Goal: Book appointment/travel/reservation

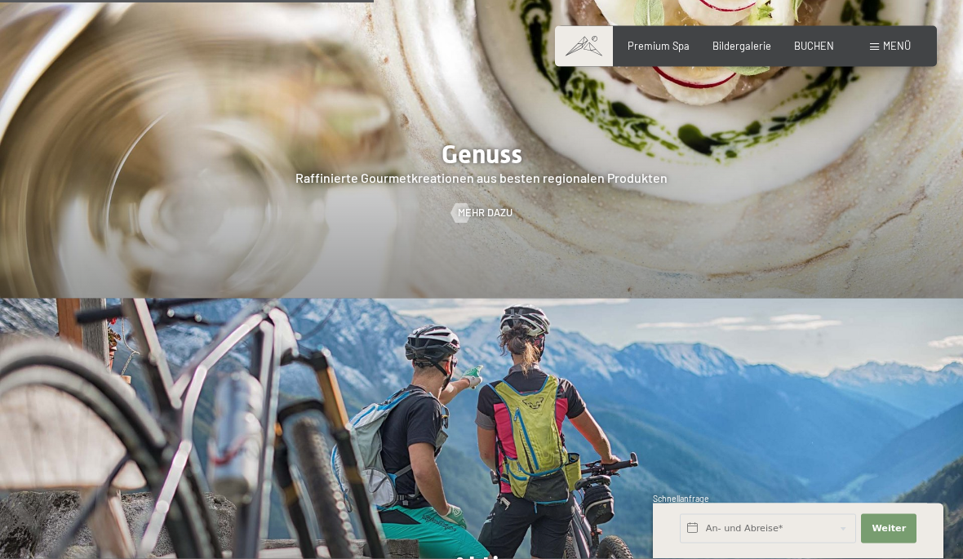
scroll to position [2260, 0]
click at [653, 48] on span "Premium Spa" at bounding box center [658, 45] width 62 height 13
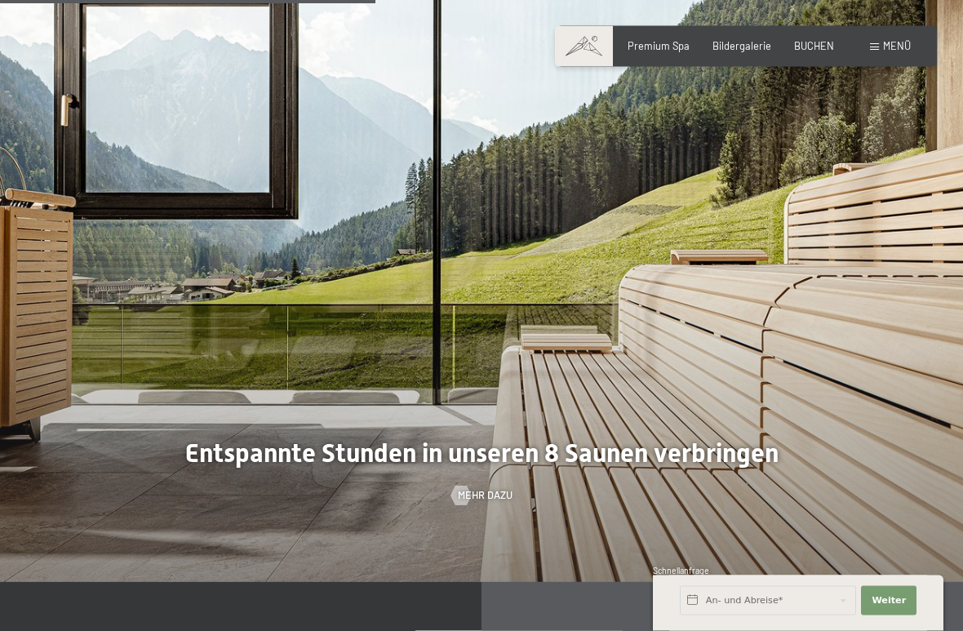
scroll to position [3570, 0]
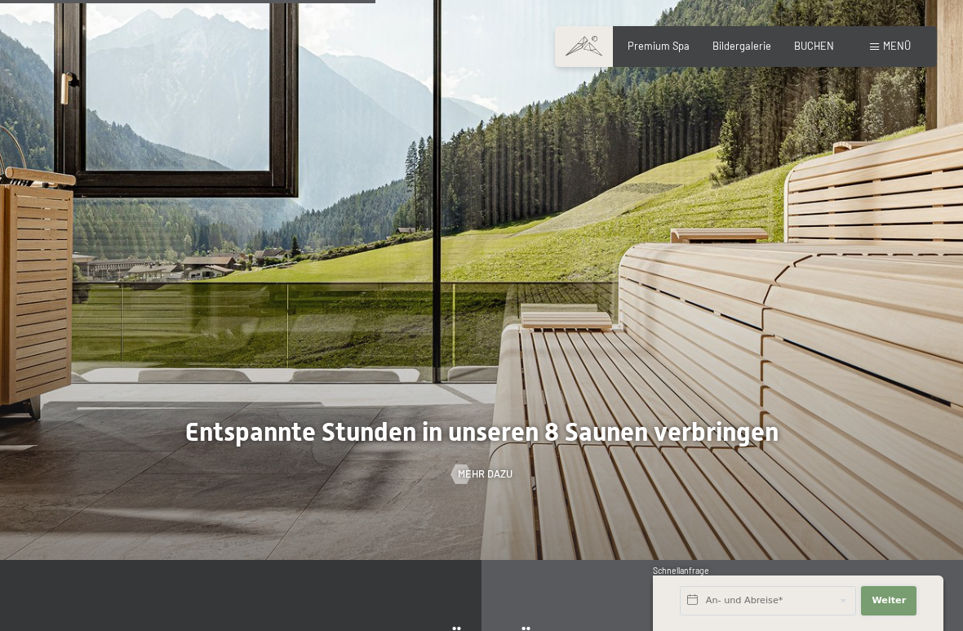
click at [887, 558] on span "Weiter" at bounding box center [888, 600] width 34 height 13
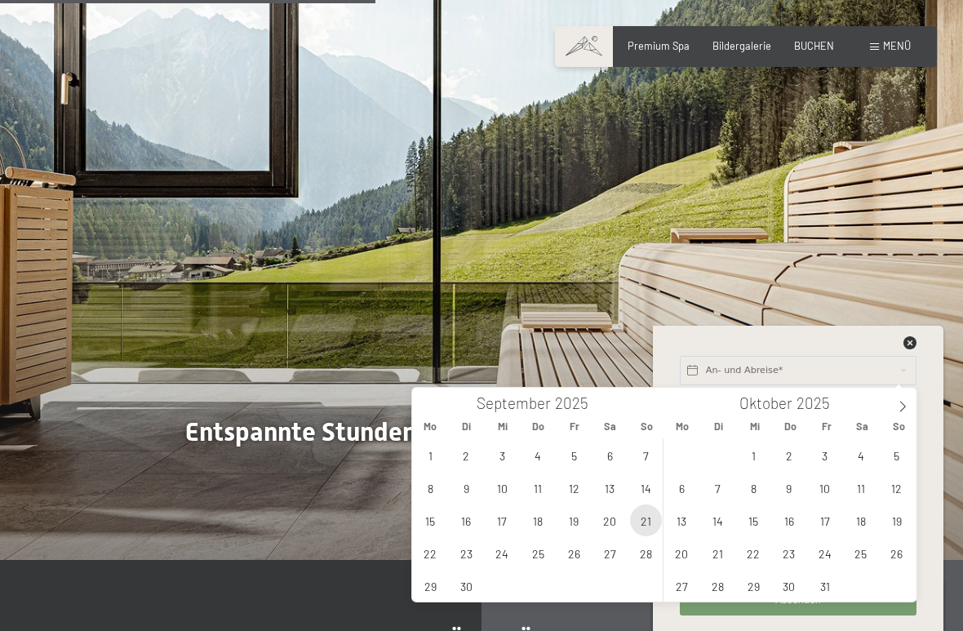
click at [645, 524] on span "21" at bounding box center [646, 520] width 32 height 32
click at [574, 558] on span "26" at bounding box center [574, 553] width 32 height 32
type input "So. 21.09.2025 - Fr. 26.09.2025"
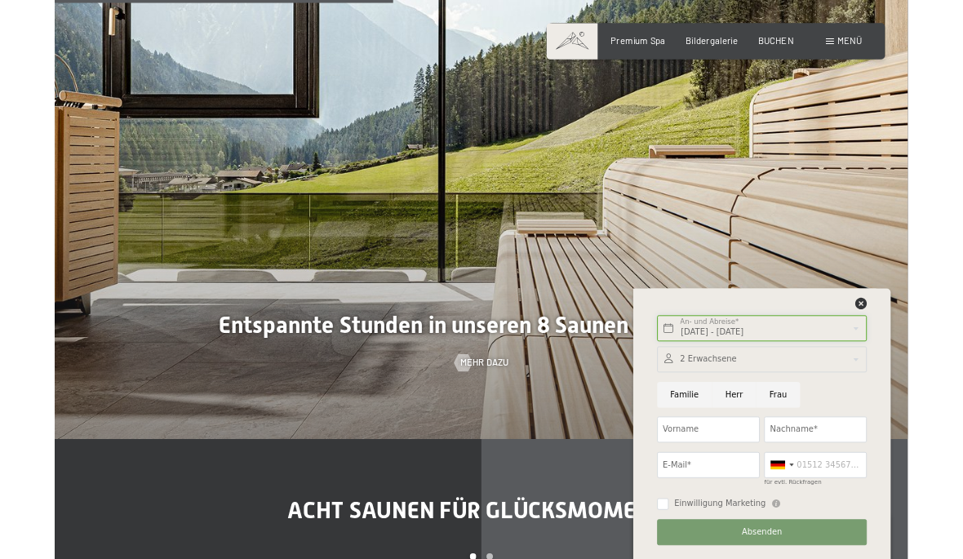
scroll to position [3627, 0]
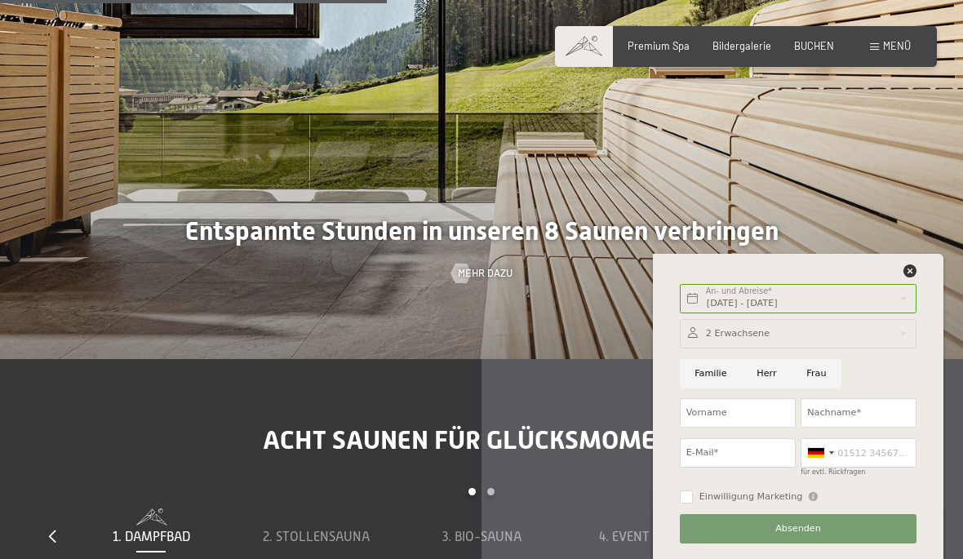
click at [882, 52] on div "Menü" at bounding box center [890, 46] width 41 height 15
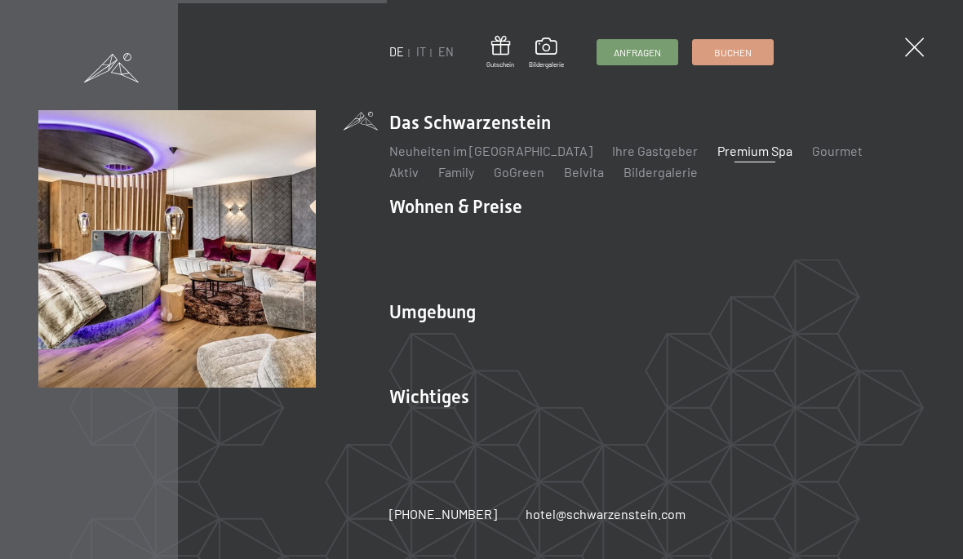
click at [568, 238] on link "Zimmer & Preise" at bounding box center [562, 235] width 95 height 15
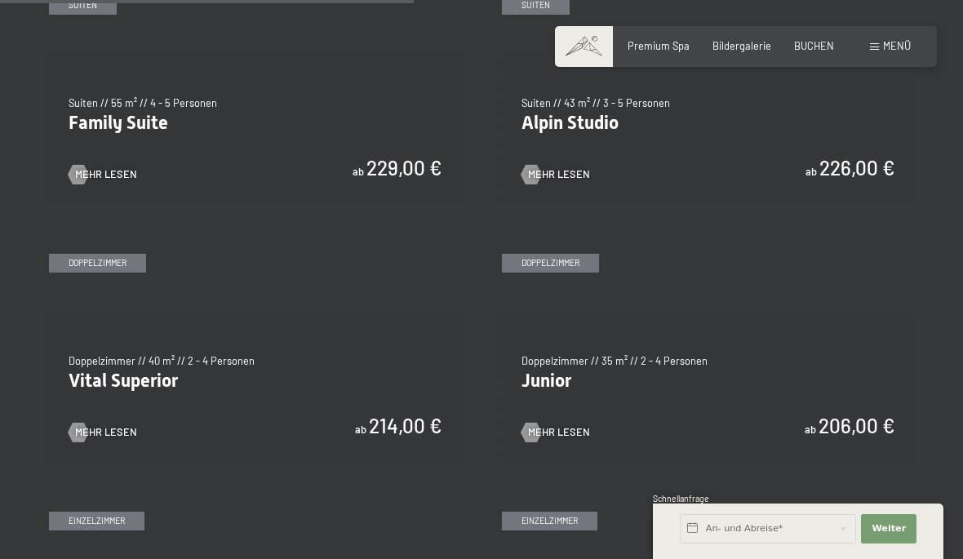
scroll to position [1665, 0]
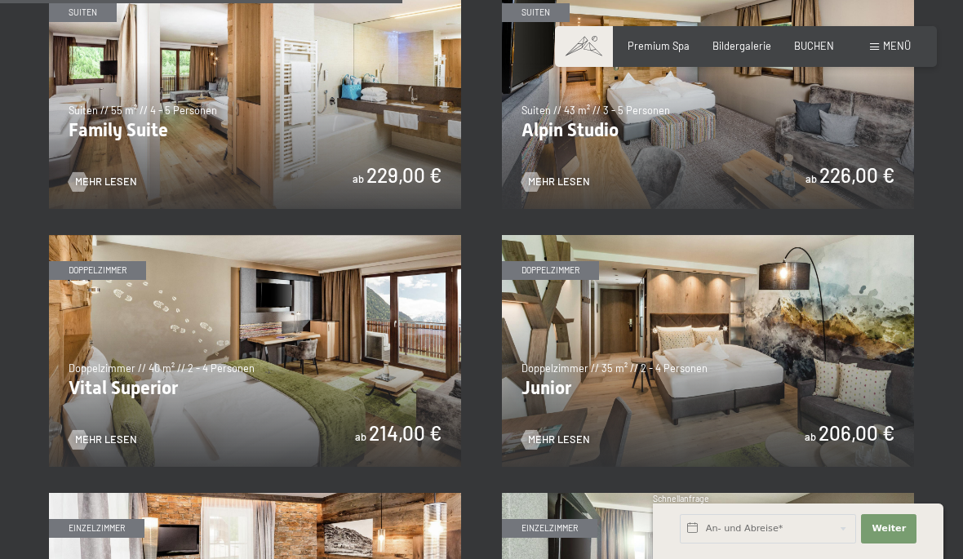
click at [373, 350] on img at bounding box center [255, 351] width 412 height 232
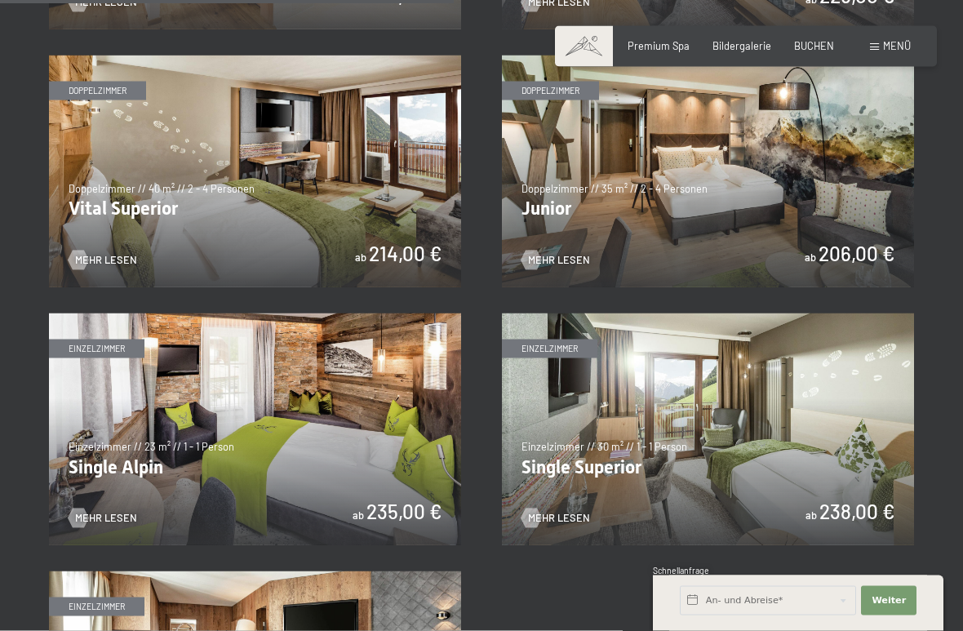
scroll to position [1846, 0]
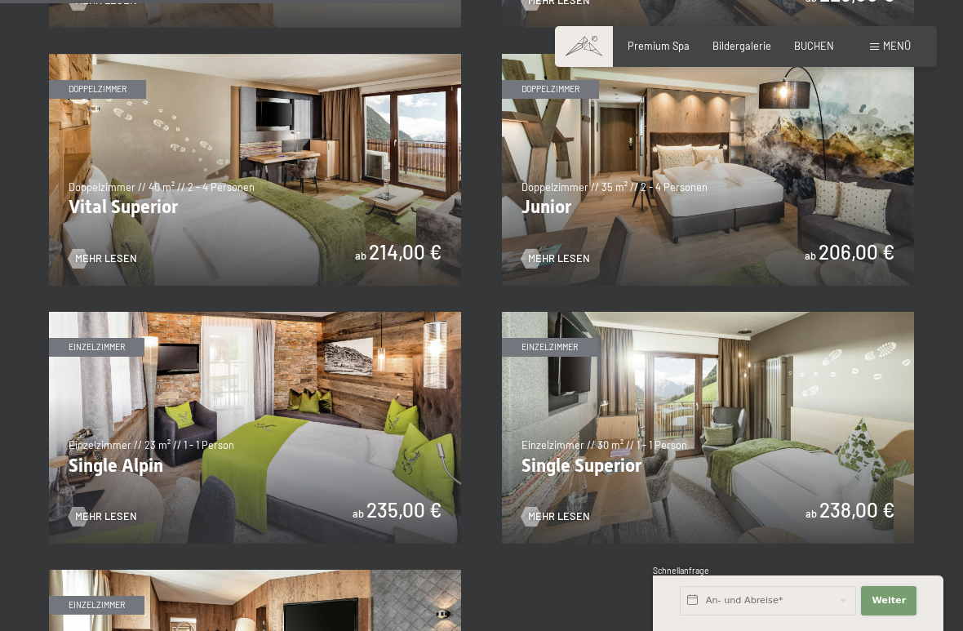
click at [889, 558] on span "Weiter" at bounding box center [888, 600] width 34 height 13
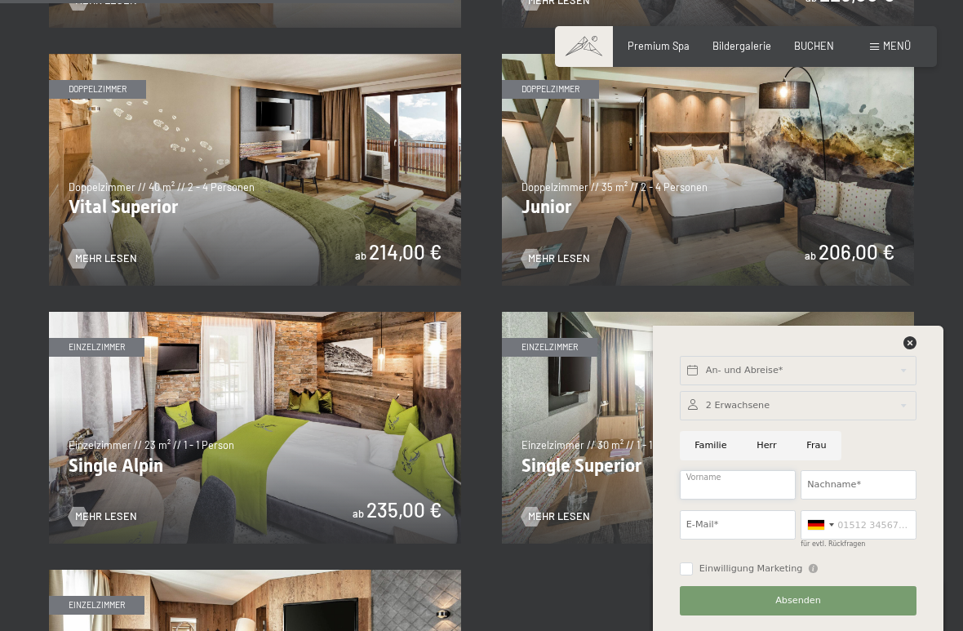
click at [731, 494] on input "Vorname" at bounding box center [738, 484] width 116 height 29
type input "melabecker@web.de"
type input "Becker"
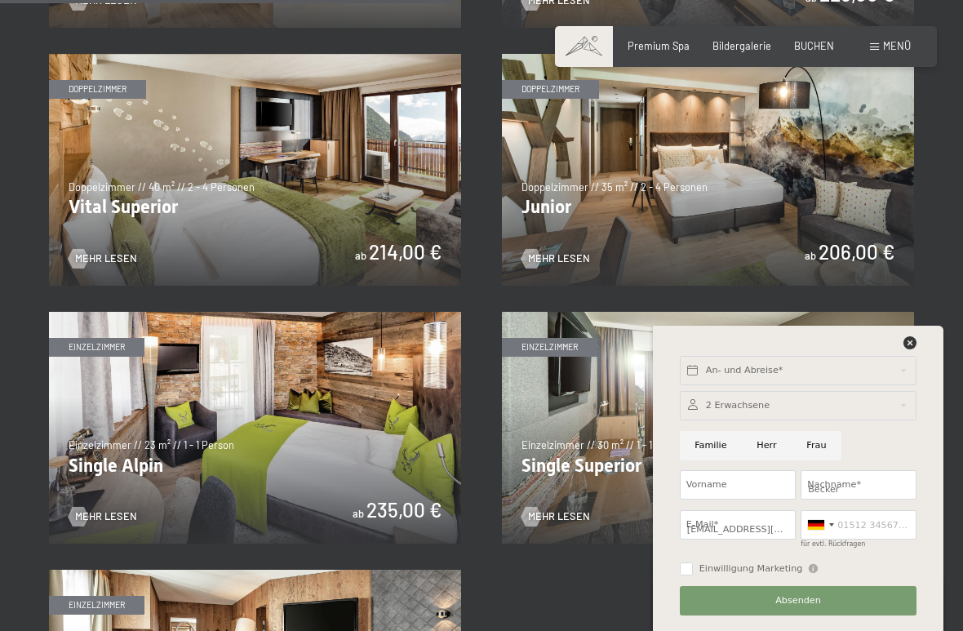
type input "0724363584"
type input "Melanie"
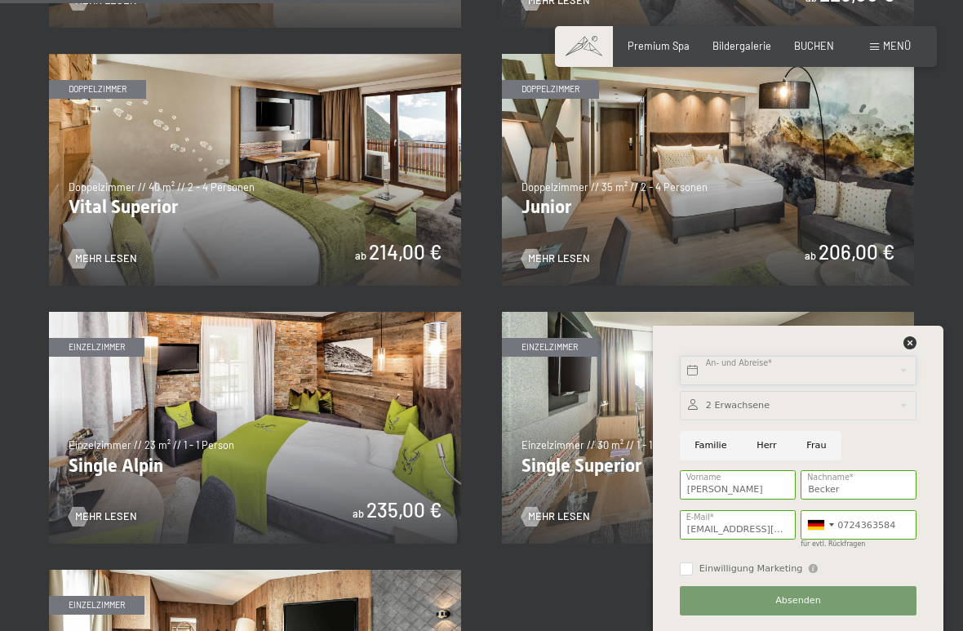
click at [814, 371] on body "Buchen Anfragen Premium Spa Bildergalerie BUCHEN Menü DE IT EN Gutschein Bilder…" at bounding box center [481, 443] width 963 height 4578
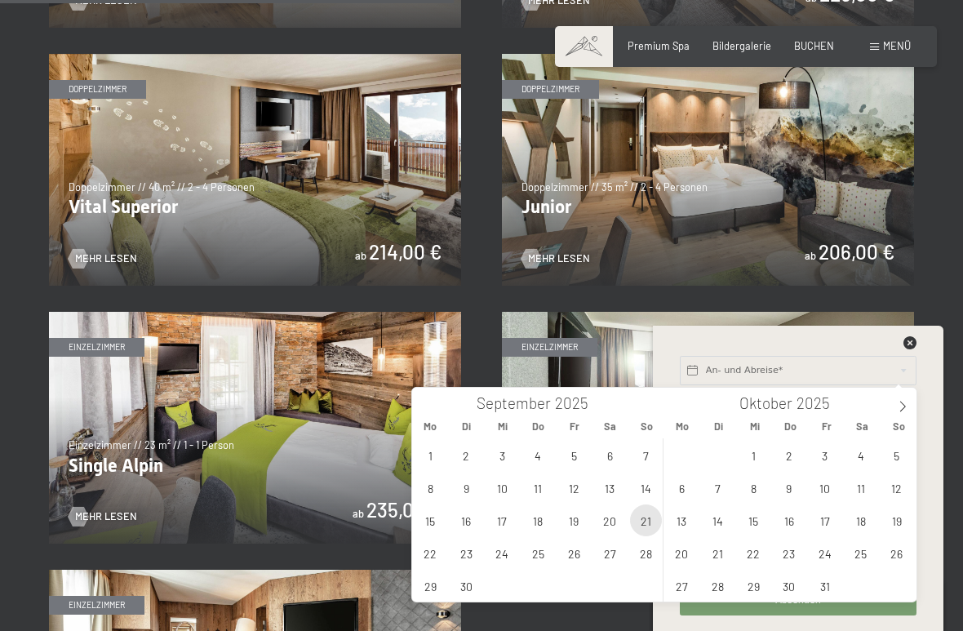
click at [645, 525] on span "21" at bounding box center [646, 520] width 32 height 32
click at [576, 558] on span "26" at bounding box center [574, 553] width 32 height 32
type input "So. 21.09.2025 - Fr. 26.09.2025"
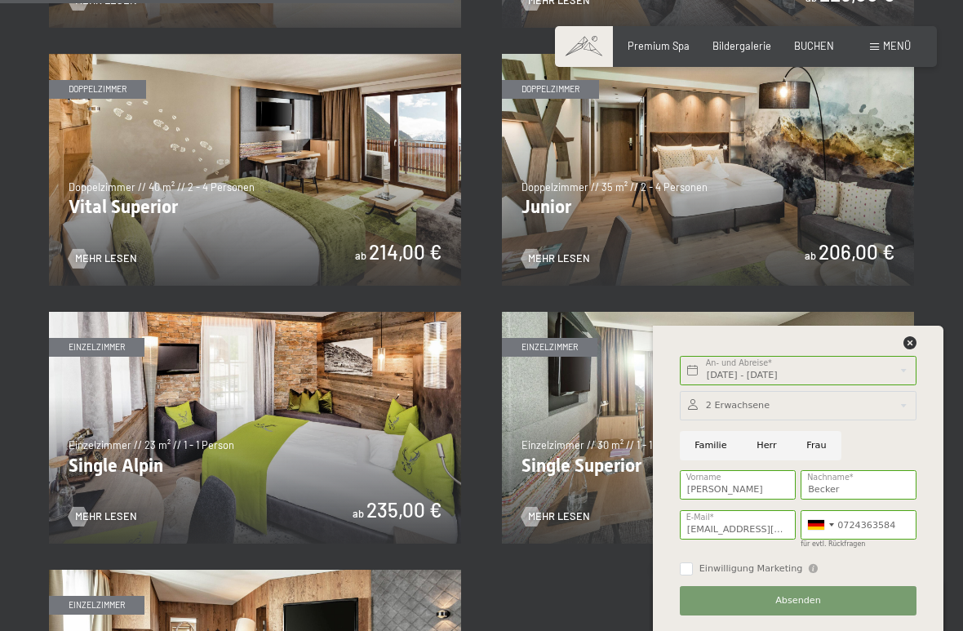
click at [709, 449] on input "Familie" at bounding box center [711, 445] width 62 height 29
radio input "true"
click at [682, 558] on input "Einwilligung Marketing" at bounding box center [686, 568] width 13 height 13
checkbox input "true"
click at [793, 558] on span "Absenden" at bounding box center [798, 600] width 46 height 13
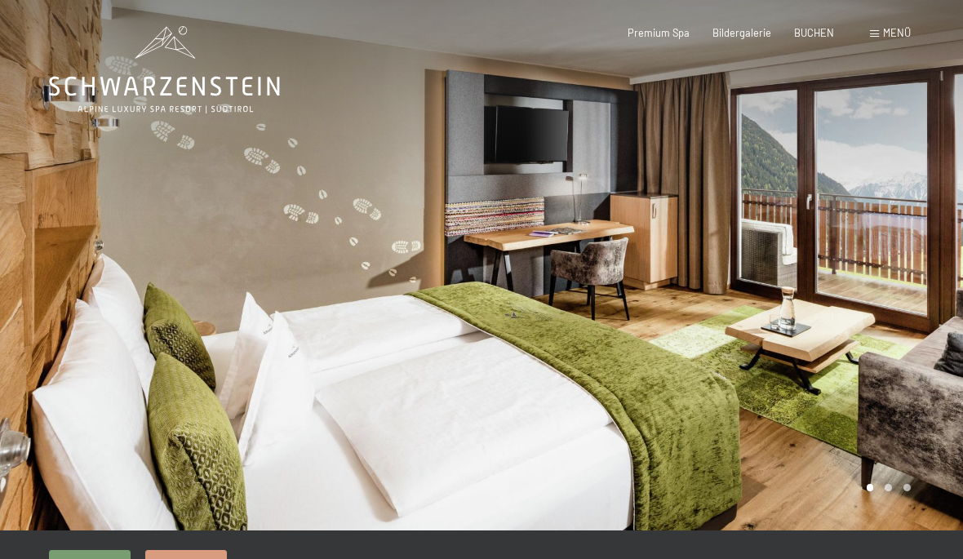
click at [827, 302] on div at bounding box center [721, 265] width 481 height 530
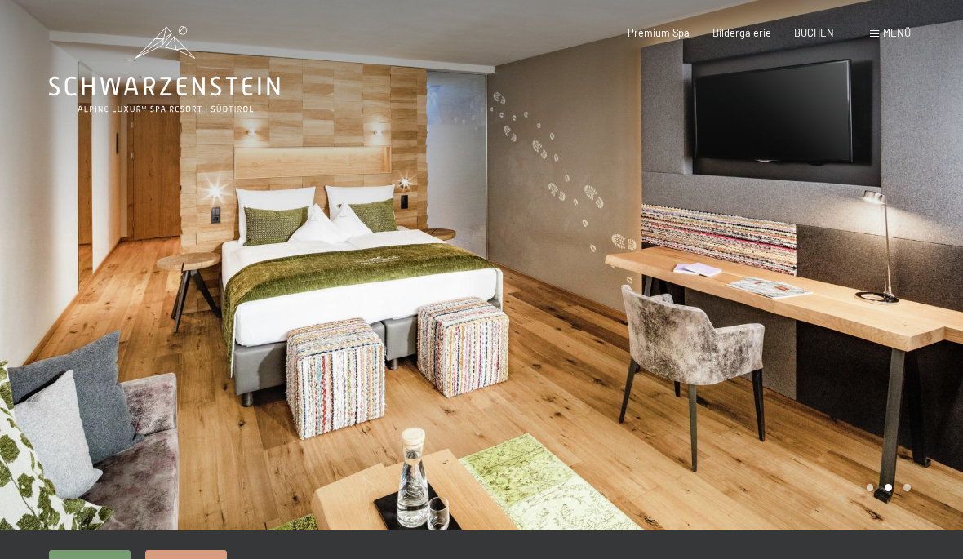
click at [858, 267] on div at bounding box center [721, 265] width 481 height 530
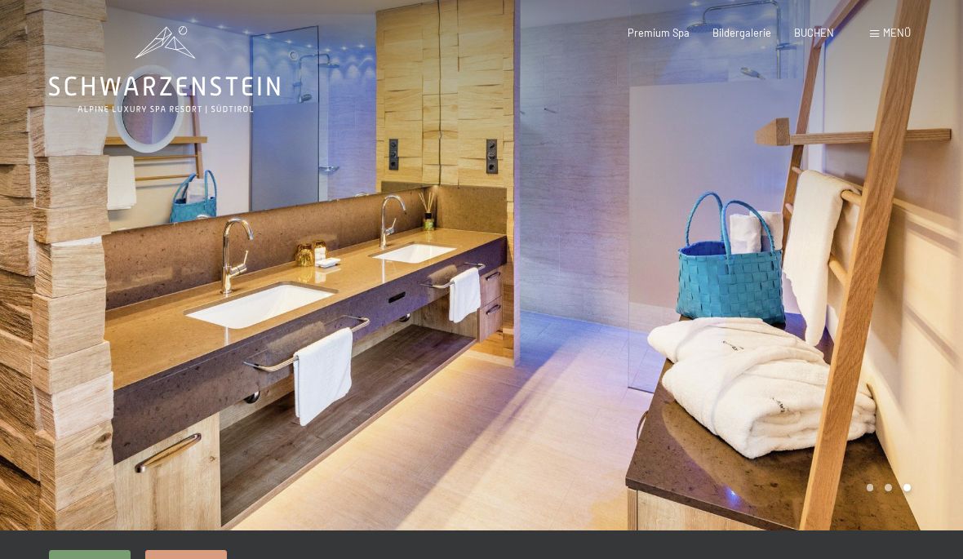
click at [857, 268] on div at bounding box center [721, 265] width 481 height 530
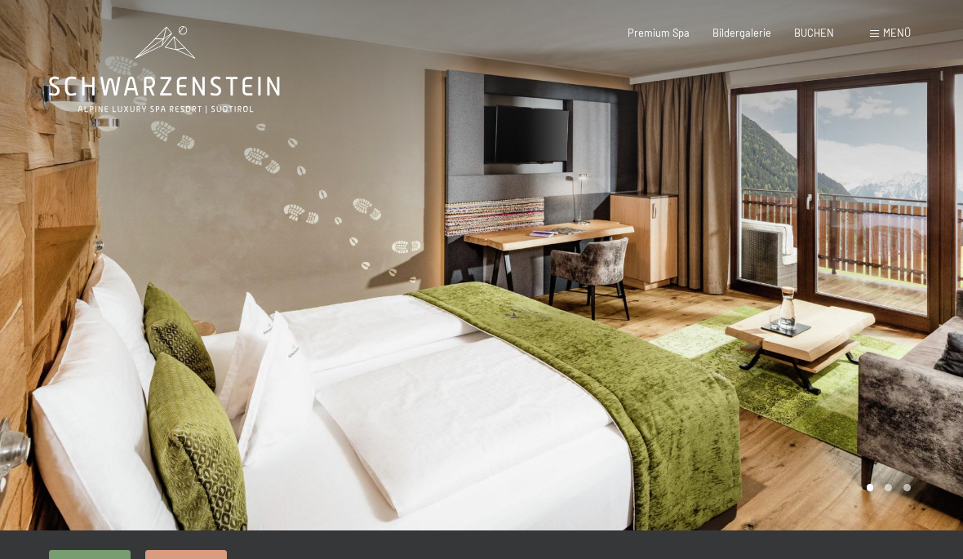
click at [857, 269] on div at bounding box center [721, 265] width 481 height 530
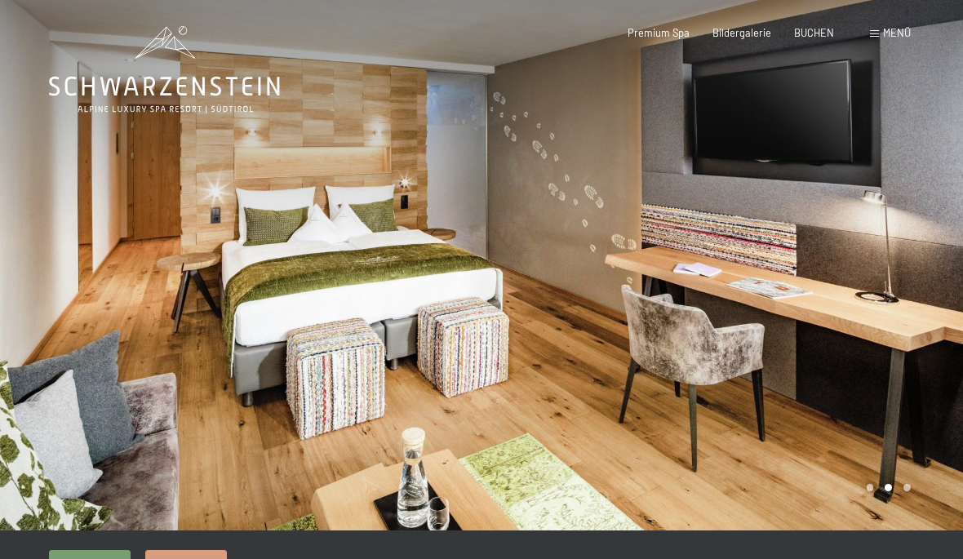
click at [862, 263] on div at bounding box center [721, 265] width 481 height 530
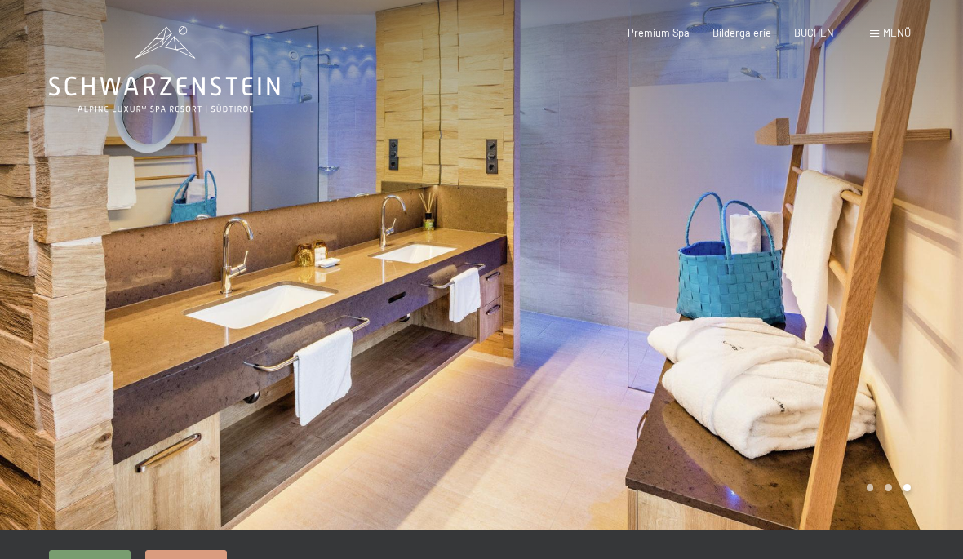
click at [873, 253] on div at bounding box center [721, 265] width 481 height 530
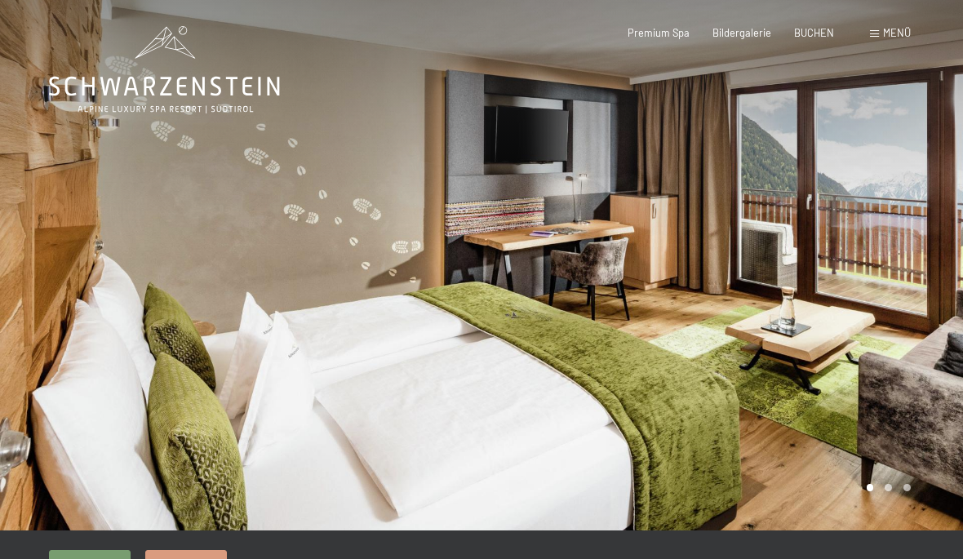
click at [879, 249] on div at bounding box center [721, 265] width 481 height 530
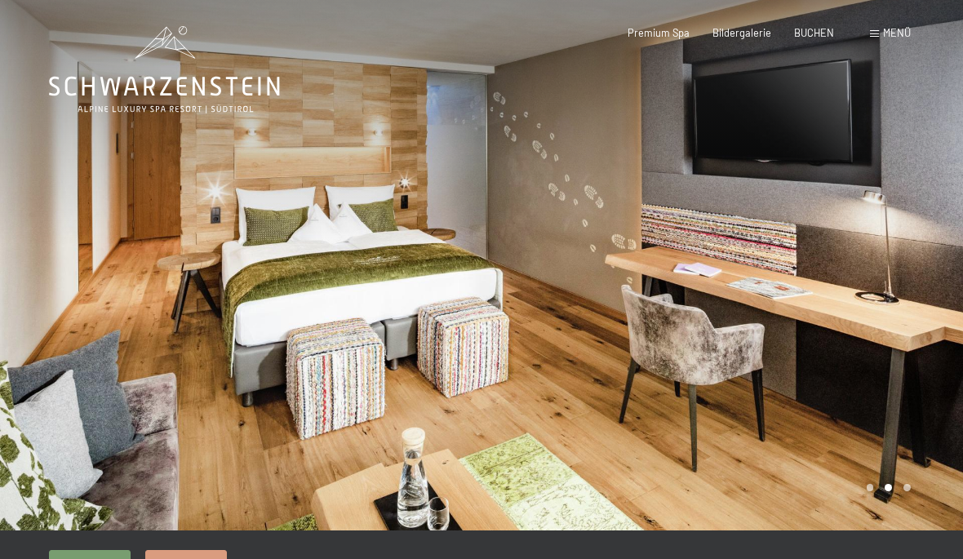
click at [874, 253] on div at bounding box center [721, 265] width 481 height 530
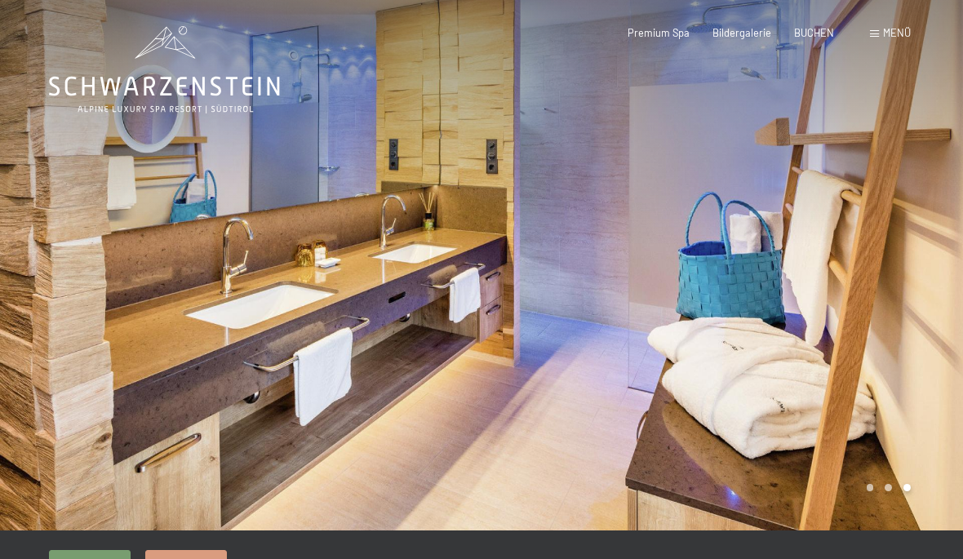
click at [861, 261] on div at bounding box center [721, 265] width 481 height 530
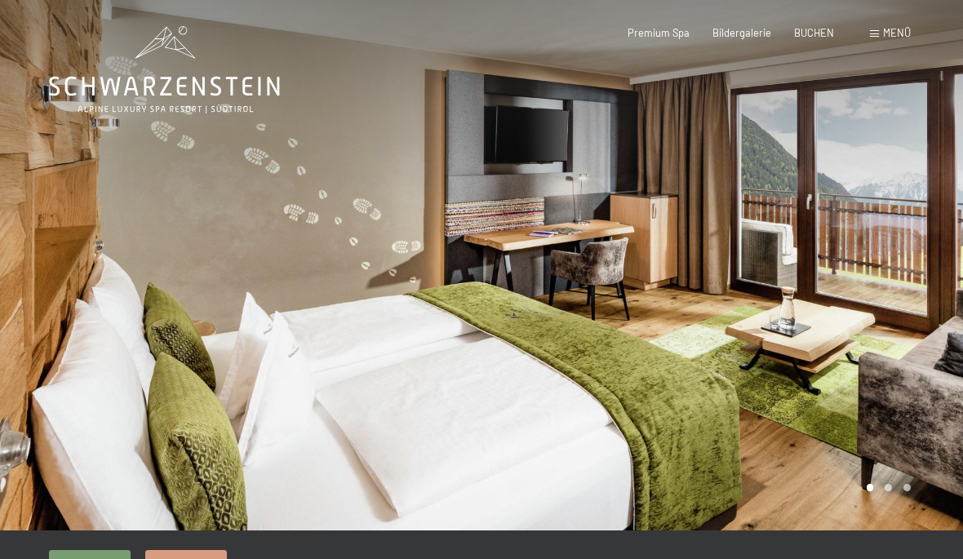
click at [861, 263] on div at bounding box center [721, 265] width 481 height 530
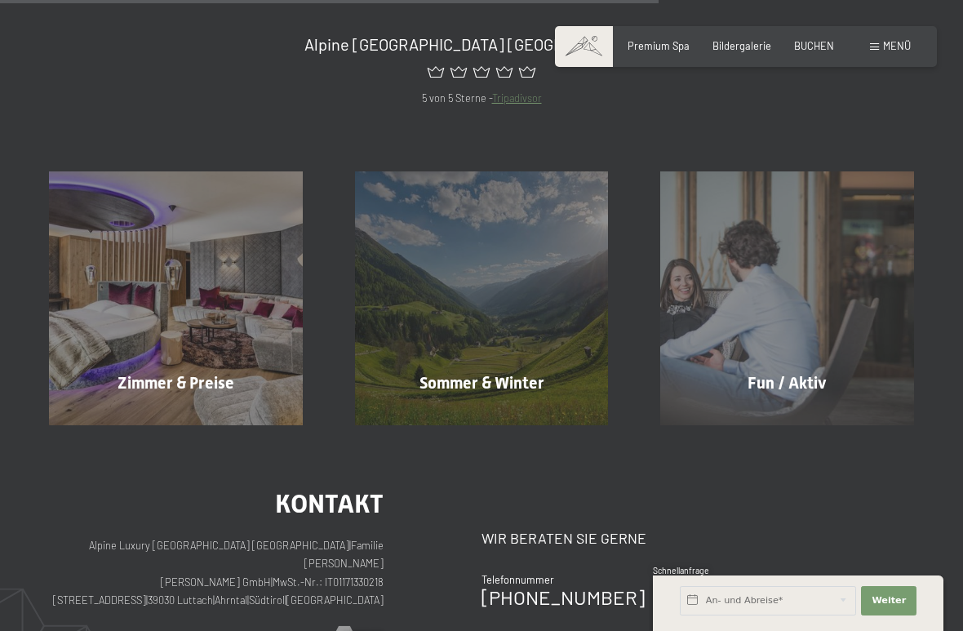
scroll to position [923, 0]
click at [206, 316] on div "Zimmer & Preise Mehr erfahren" at bounding box center [176, 297] width 306 height 254
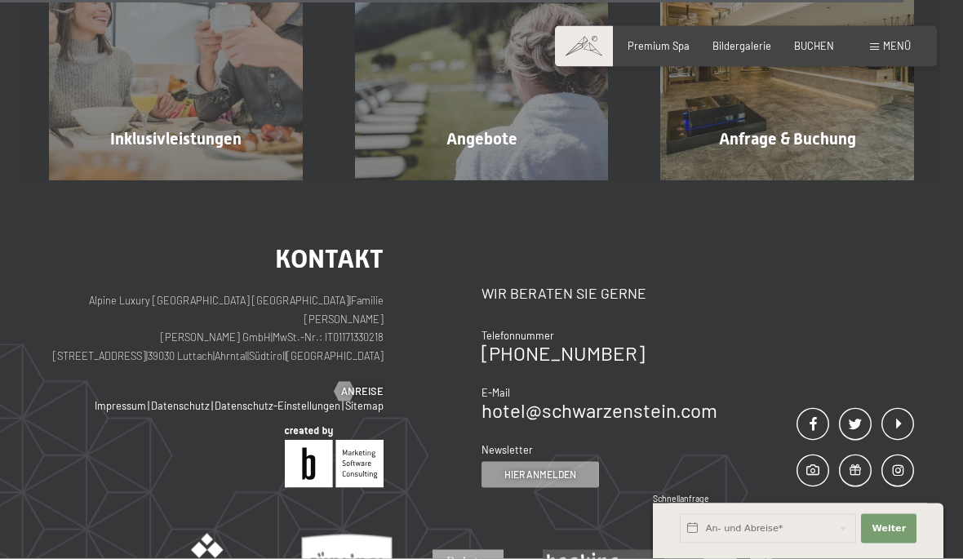
scroll to position [3701, 0]
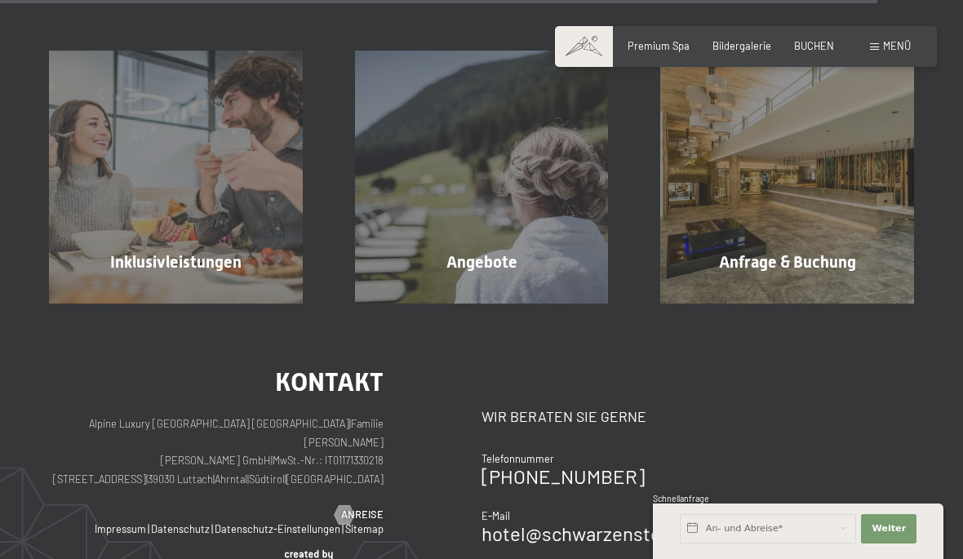
click at [511, 250] on div "Angebote" at bounding box center [482, 261] width 306 height 23
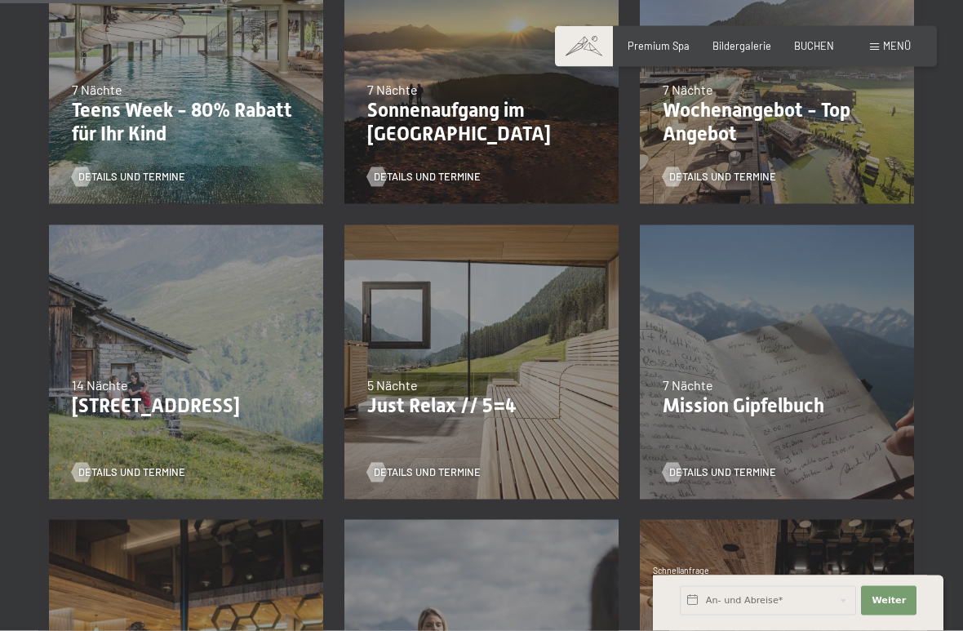
scroll to position [507, 0]
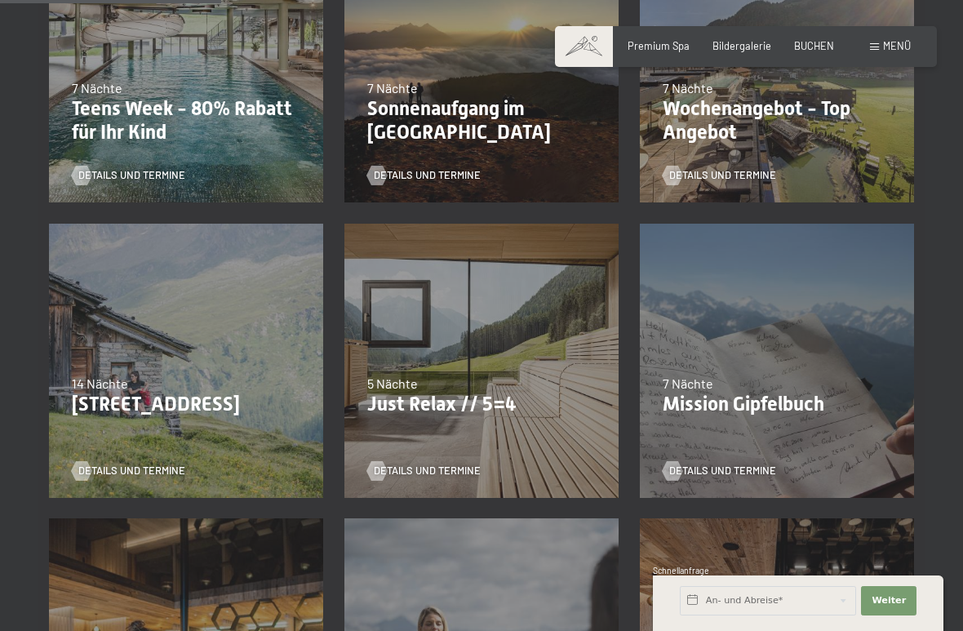
click at [493, 340] on div "07.09.–[DATE] 21.12.–[DATE] 11.01.–[DATE] 08.03.–[DATE] 08.11.–[DATE] 13.12.–[D…" at bounding box center [481, 360] width 295 height 295
click at [498, 354] on div "07.09.–[DATE] 21.12.–[DATE] 11.01.–[DATE] 08.03.–[DATE] 08.11.–[DATE] 13.12.–[D…" at bounding box center [481, 360] width 295 height 295
click at [427, 471] on span "Details und Termine" at bounding box center [427, 470] width 107 height 15
